Goal: Complete application form: Complete application form

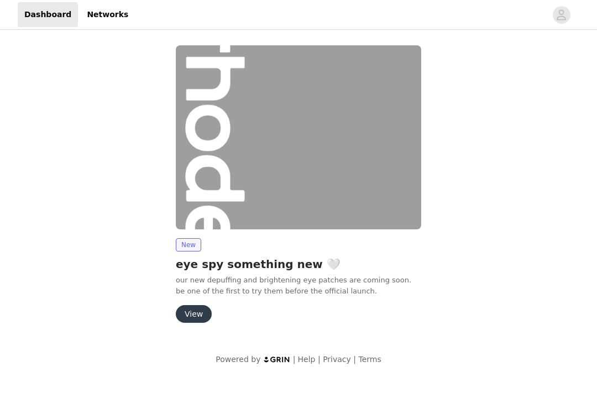
click at [193, 315] on button "View" at bounding box center [194, 314] width 36 height 18
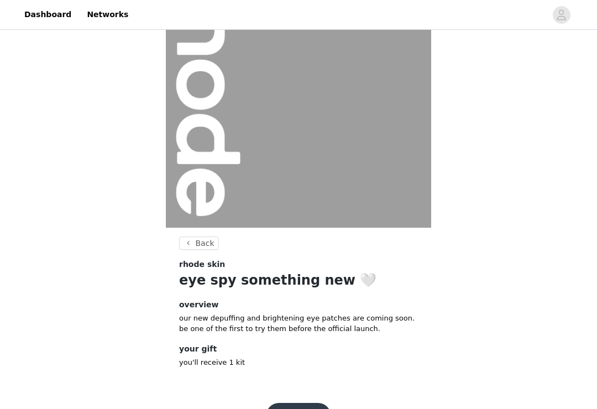
scroll to position [86, 0]
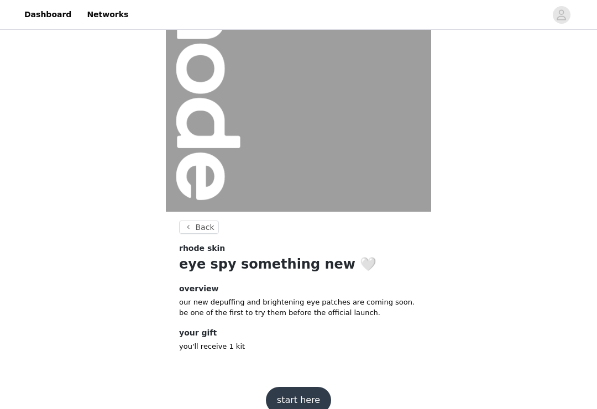
click at [304, 397] on button "start here" at bounding box center [298, 400] width 65 height 27
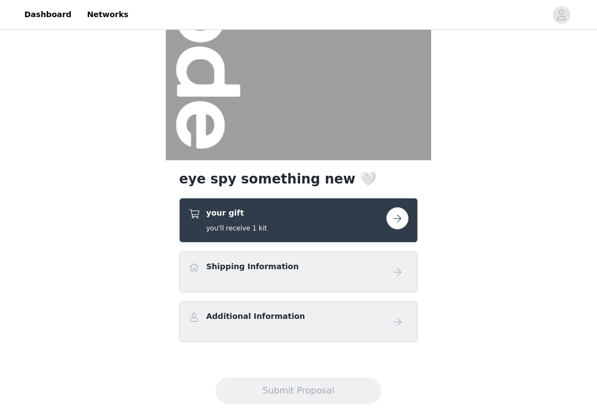
scroll to position [147, 0]
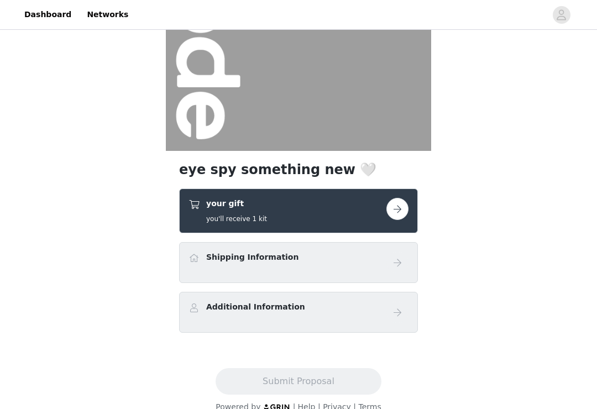
click at [397, 206] on button "button" at bounding box center [398, 209] width 22 height 22
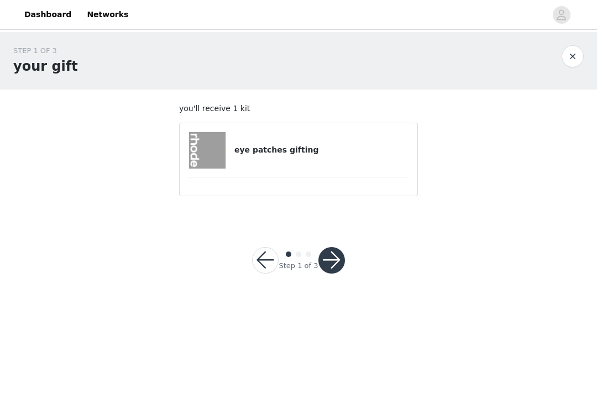
click at [339, 252] on button "button" at bounding box center [331, 260] width 27 height 27
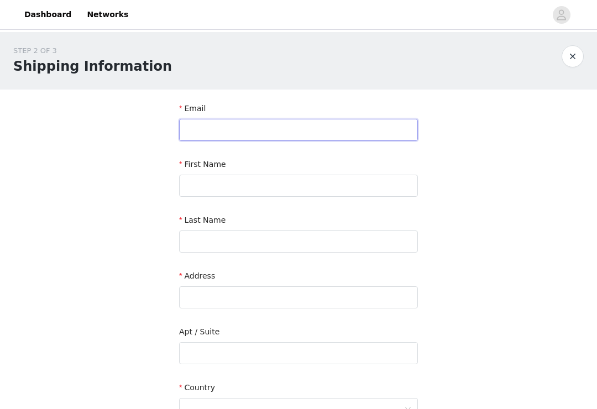
click at [356, 128] on input "text" at bounding box center [298, 130] width 239 height 22
type input "L"
type input "[EMAIL_ADDRESS][DOMAIN_NAME]"
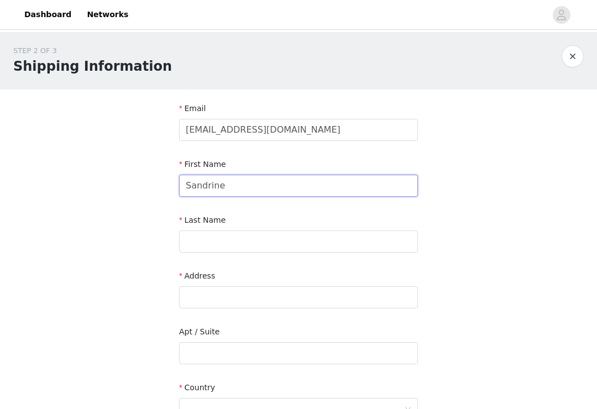
type input "Sandrine"
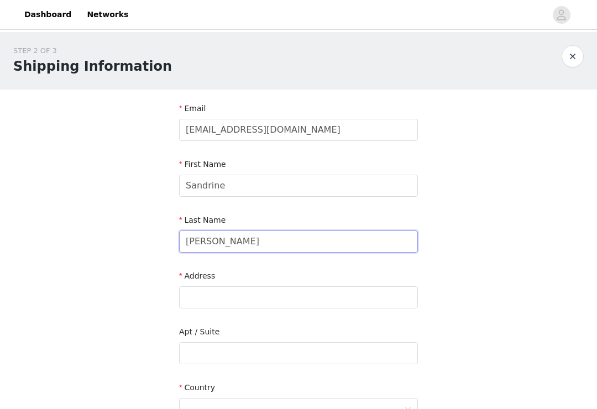
type input "[PERSON_NAME]"
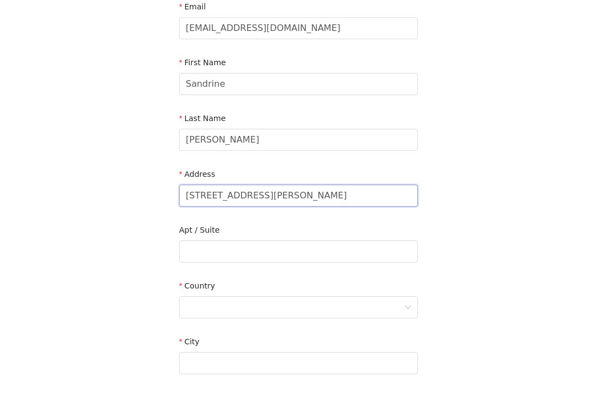
scroll to position [72, 0]
type input "[STREET_ADDRESS][PERSON_NAME]"
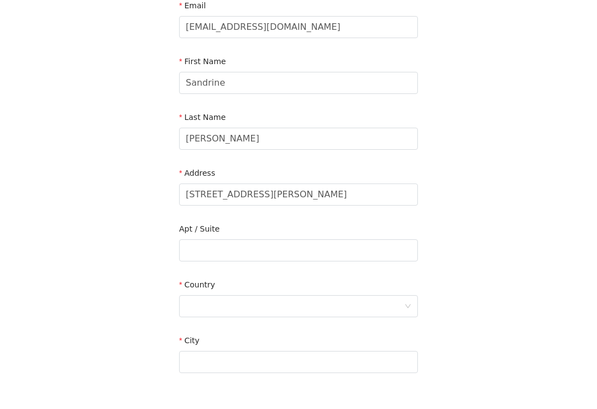
click at [320, 326] on div at bounding box center [295, 336] width 218 height 21
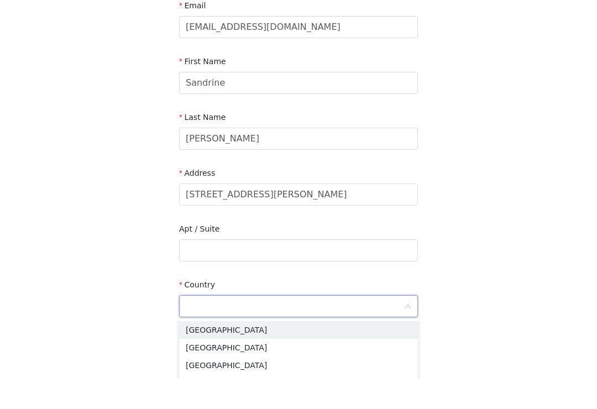
click at [238, 369] on li "[GEOGRAPHIC_DATA]" at bounding box center [298, 378] width 239 height 18
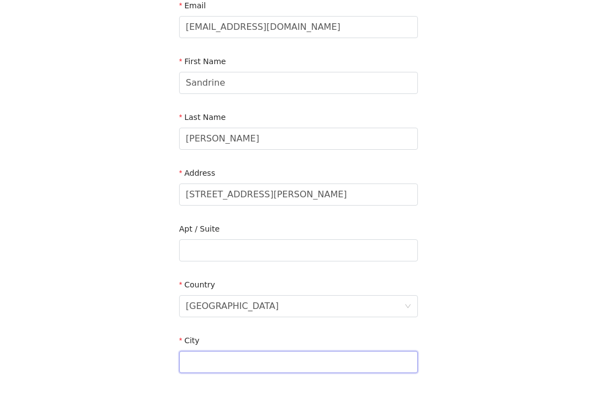
click at [280, 382] on input "text" at bounding box center [298, 393] width 239 height 22
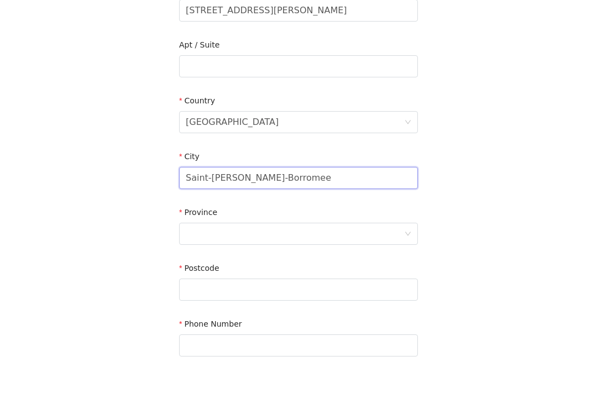
scroll to position [273, 0]
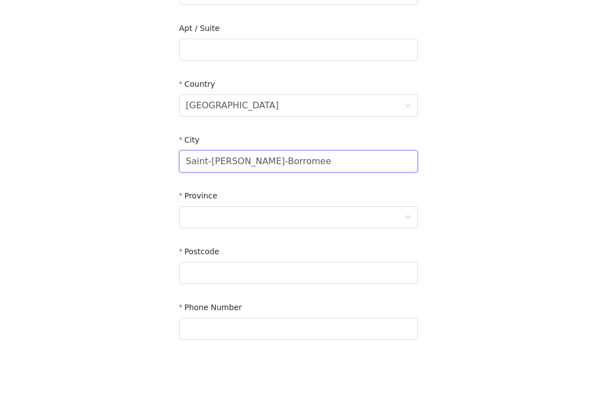
type input "Saint-[PERSON_NAME]-Borromee"
click at [330, 237] on div at bounding box center [295, 247] width 218 height 21
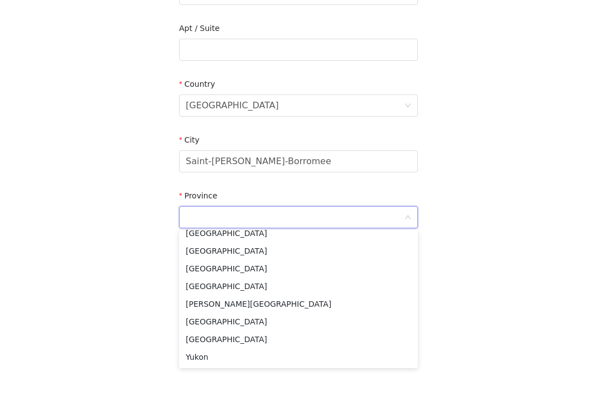
scroll to position [96, 0]
click at [248, 343] on li "[GEOGRAPHIC_DATA]" at bounding box center [298, 352] width 239 height 18
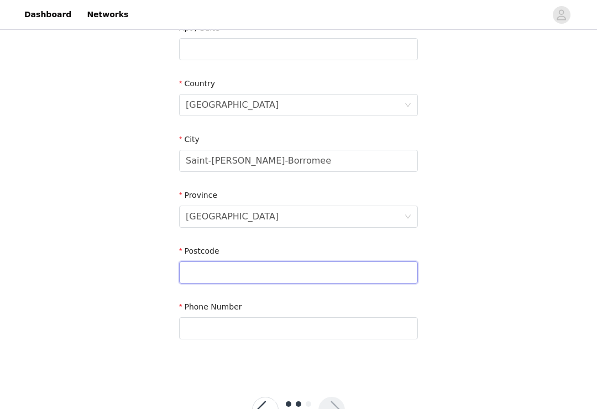
click at [290, 272] on input "text" at bounding box center [298, 273] width 239 height 22
type input "J6E7T2"
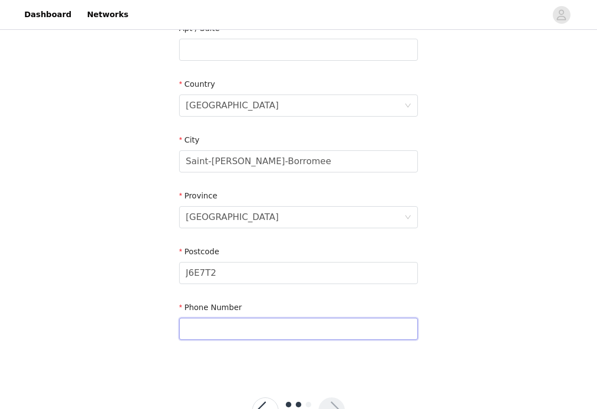
click at [331, 322] on input "text" at bounding box center [298, 329] width 239 height 22
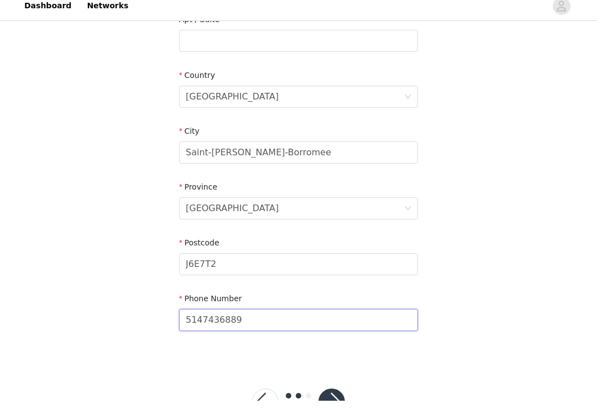
scroll to position [344, 0]
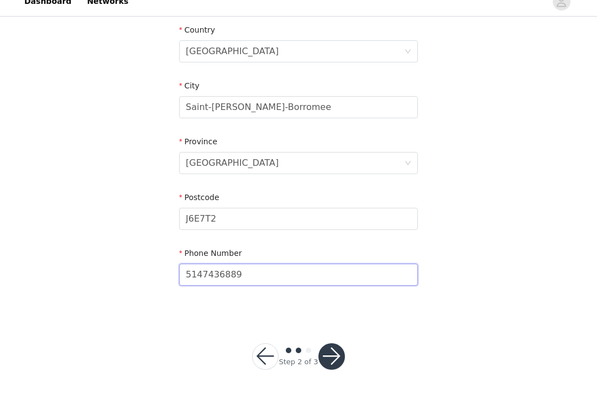
type input "5147436889"
click at [330, 364] on button "button" at bounding box center [331, 370] width 27 height 27
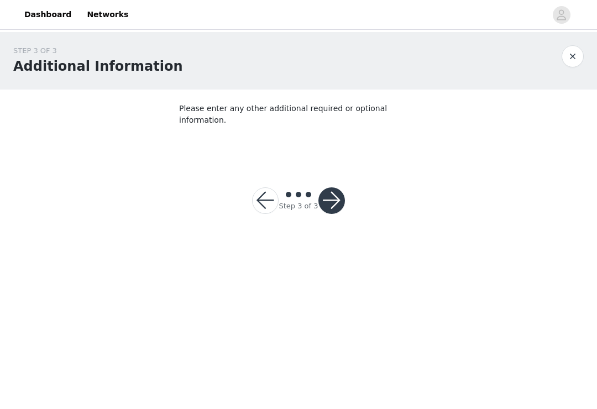
click at [332, 194] on button "button" at bounding box center [331, 200] width 27 height 27
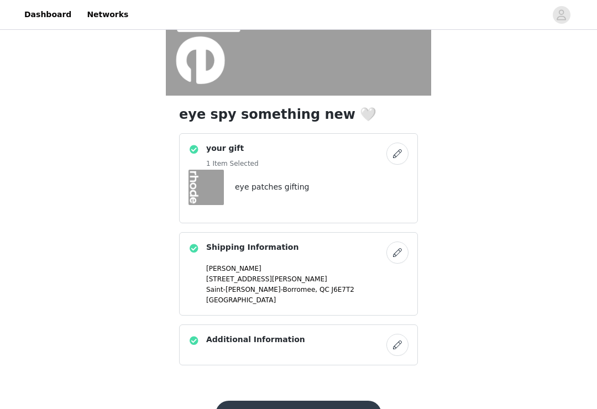
scroll to position [212, 0]
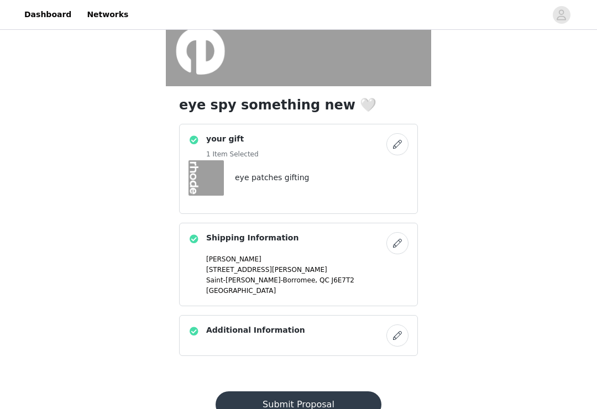
click at [315, 393] on button "Submit Proposal" at bounding box center [298, 404] width 165 height 27
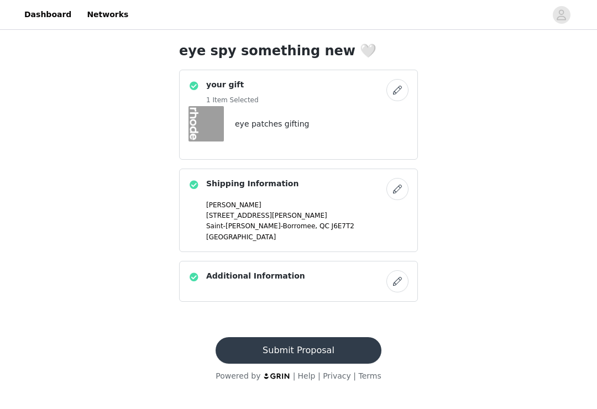
scroll to position [0, 0]
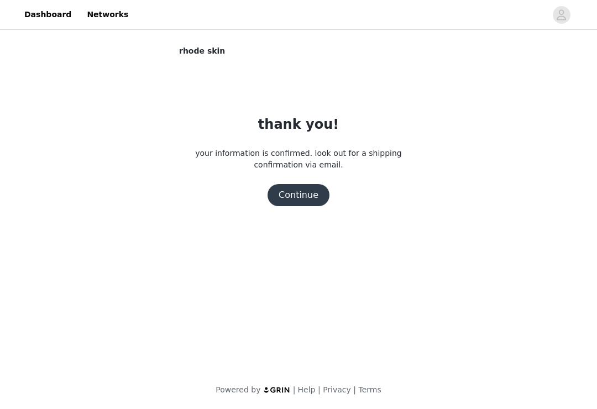
click at [291, 198] on button "Continue" at bounding box center [299, 195] width 62 height 22
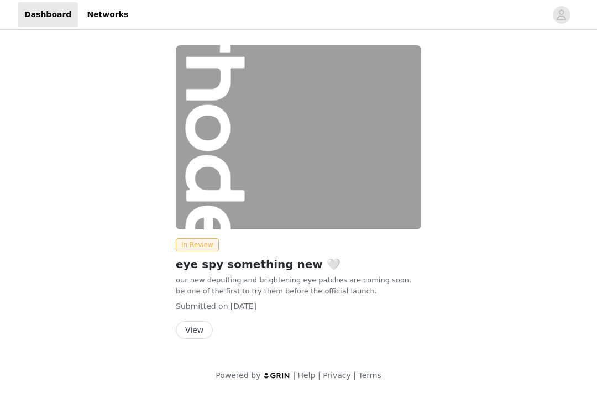
click at [574, 9] on button "button" at bounding box center [561, 15] width 31 height 18
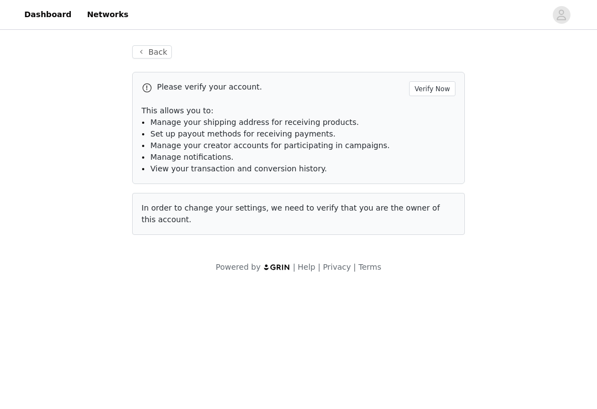
click at [163, 57] on button "Back" at bounding box center [152, 51] width 40 height 13
click at [162, 54] on button "Back" at bounding box center [152, 51] width 40 height 13
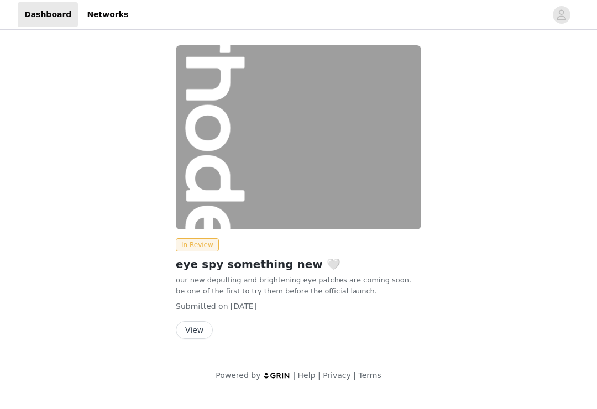
click at [97, 14] on link "Networks" at bounding box center [107, 14] width 55 height 25
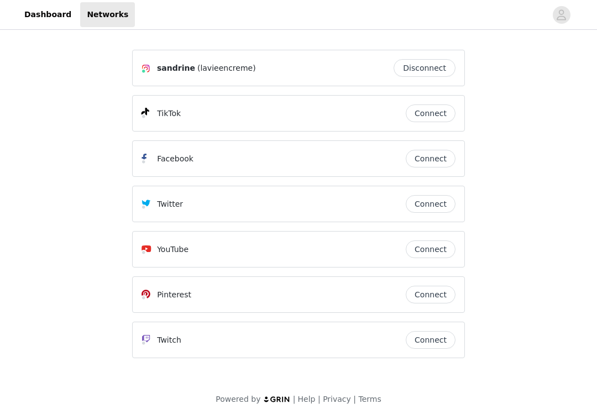
click at [228, 67] on span "(lavieencreme)" at bounding box center [226, 68] width 59 height 12
